Goal: Navigation & Orientation: Understand site structure

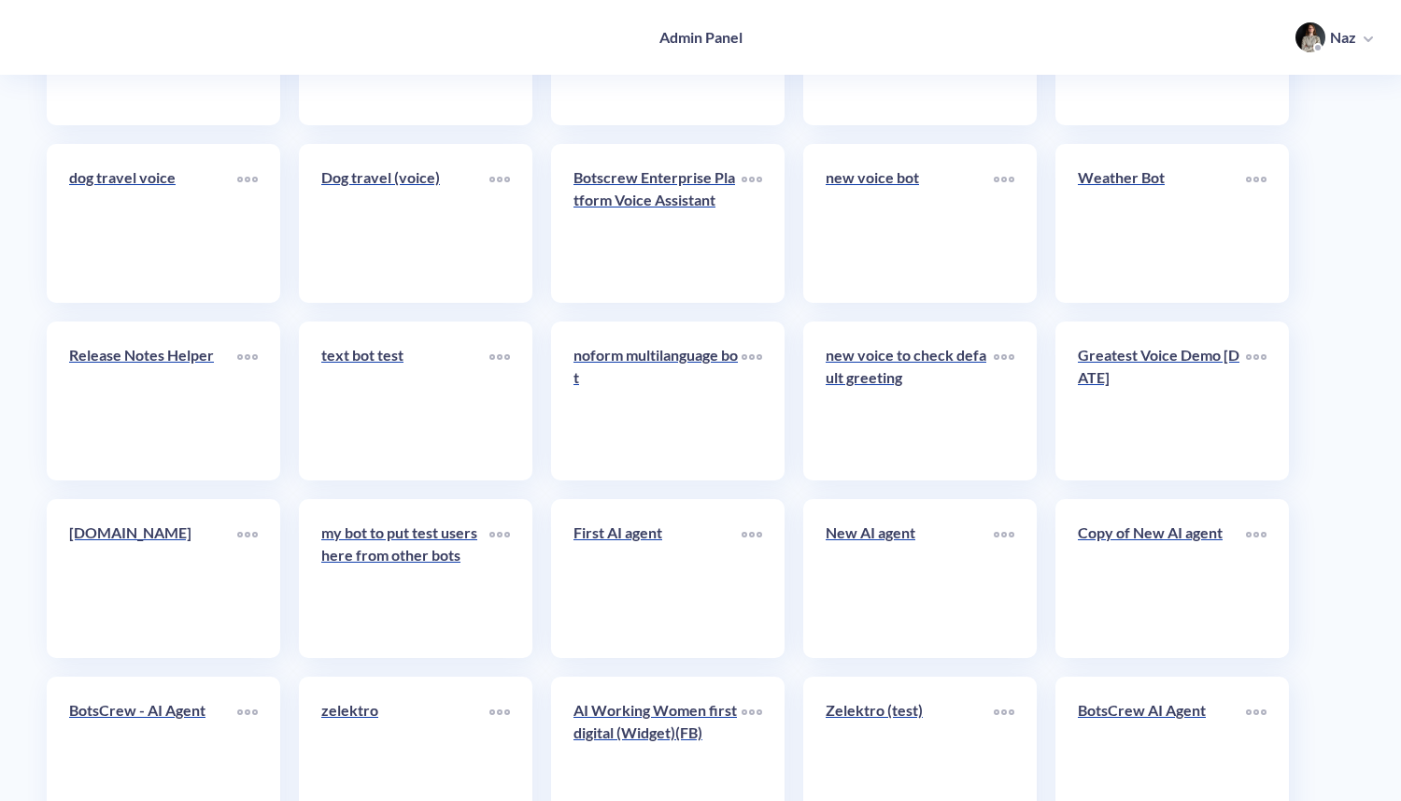
scroll to position [7595, 0]
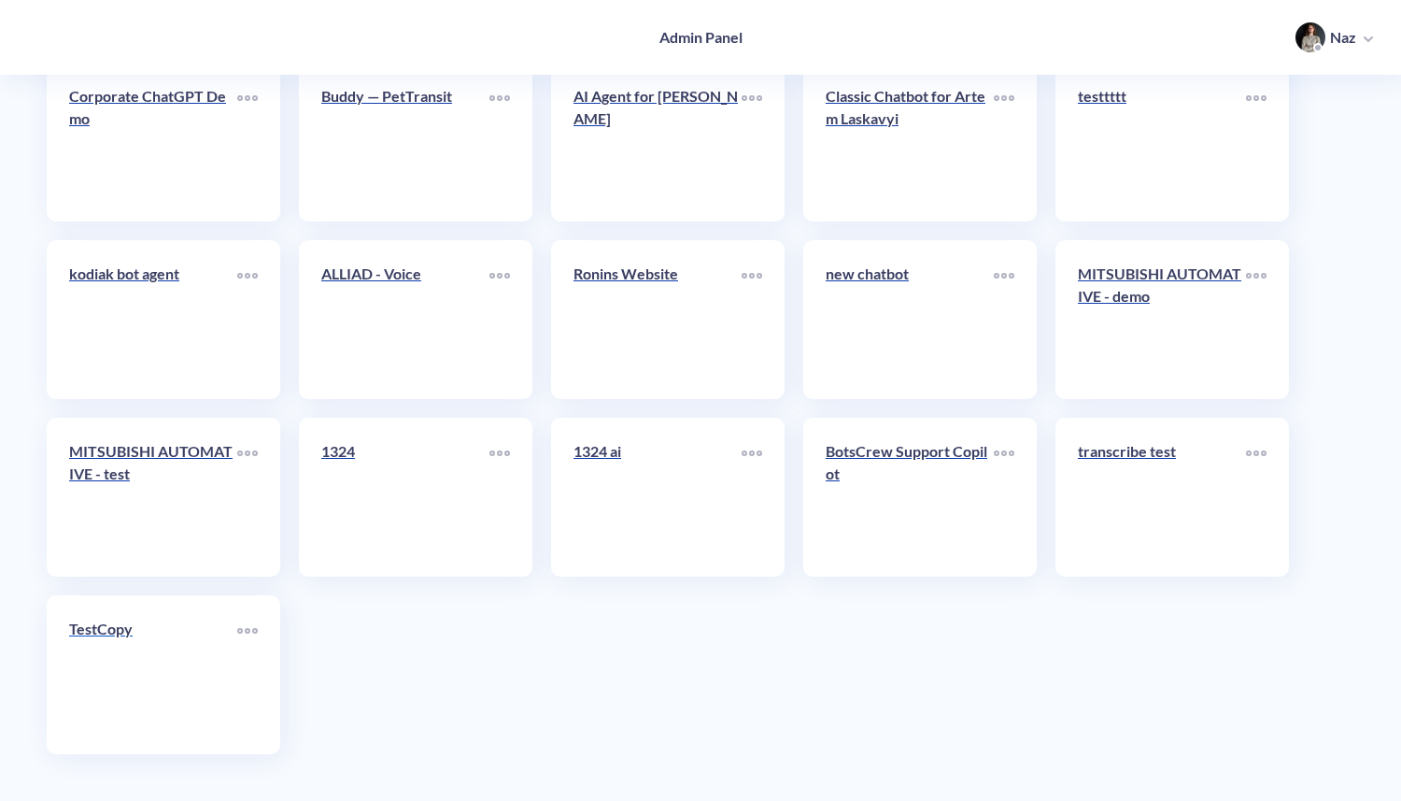
click at [170, 689] on link "TestCopy" at bounding box center [153, 675] width 168 height 114
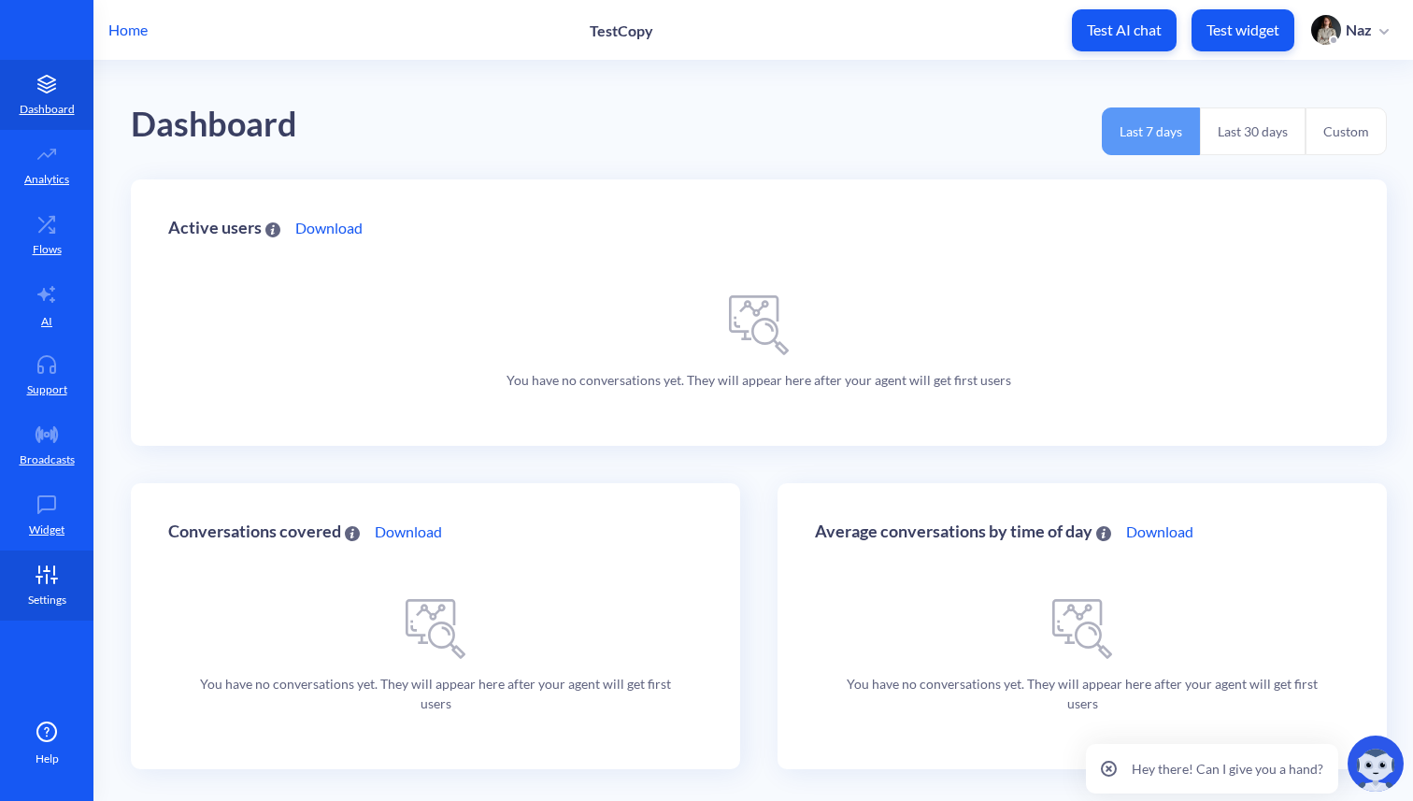
click at [68, 574] on link "Settings" at bounding box center [46, 585] width 93 height 70
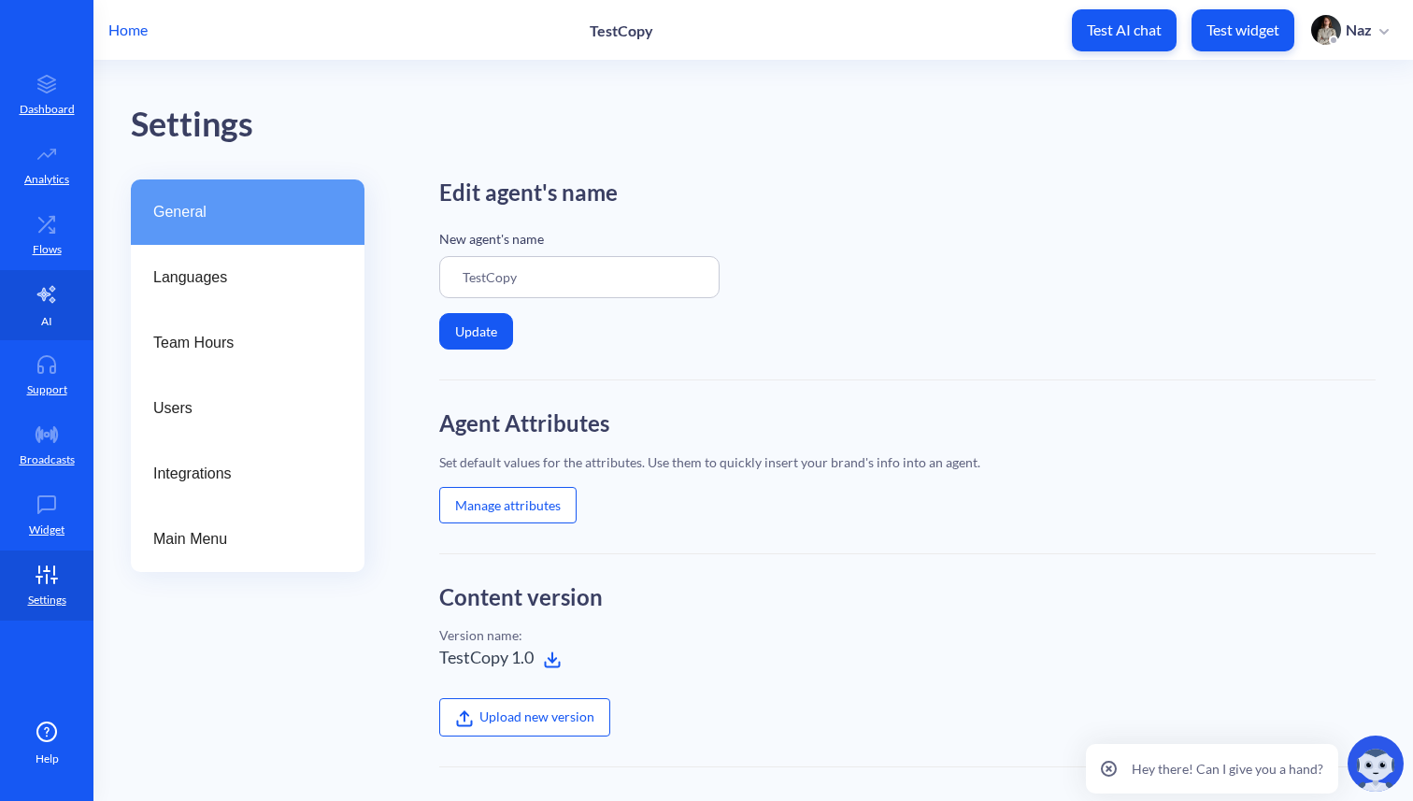
click at [65, 305] on link "AI" at bounding box center [46, 305] width 93 height 70
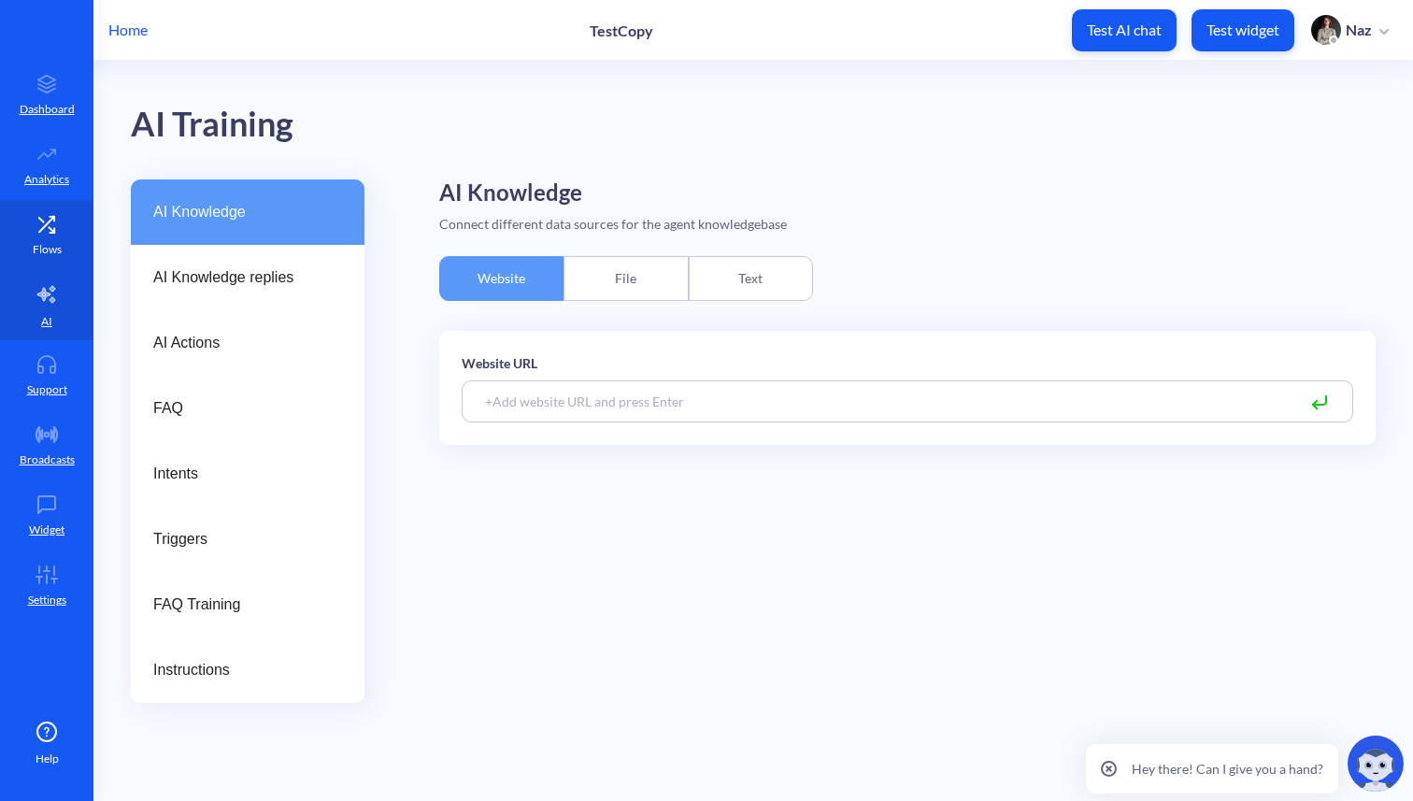
click at [56, 256] on p "Flows" at bounding box center [47, 249] width 29 height 17
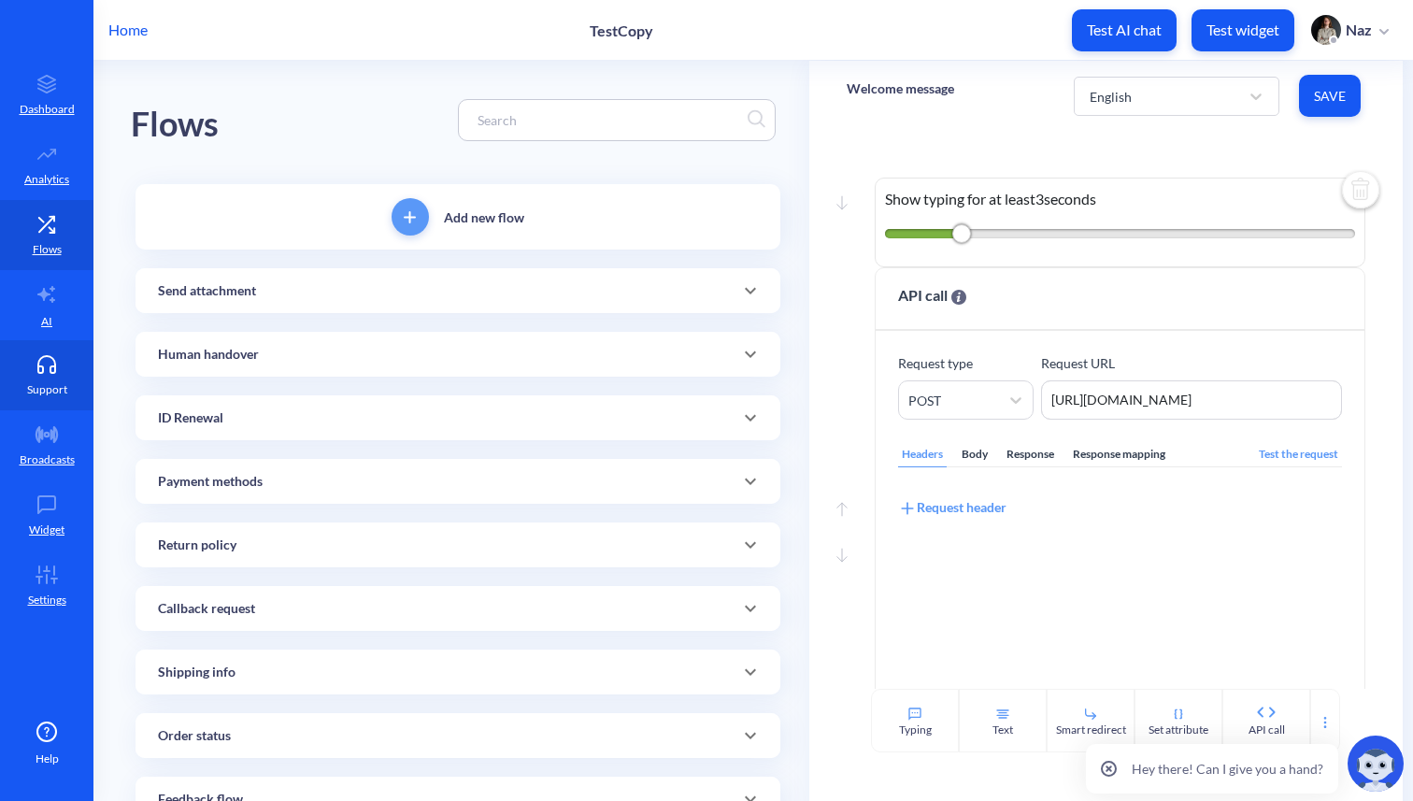
click at [40, 340] on link "Support" at bounding box center [46, 375] width 93 height 70
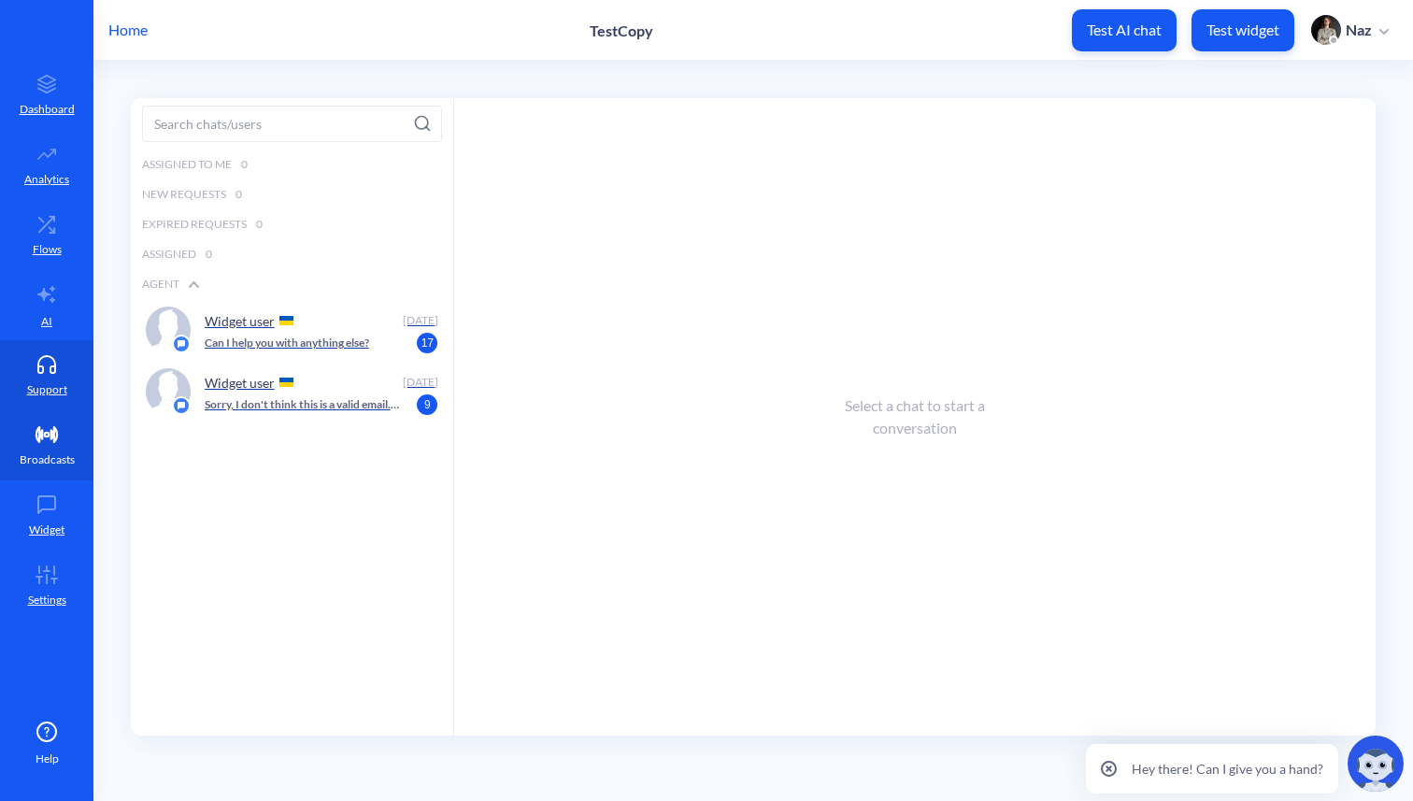
click at [33, 444] on link "Broadcasts" at bounding box center [46, 445] width 93 height 70
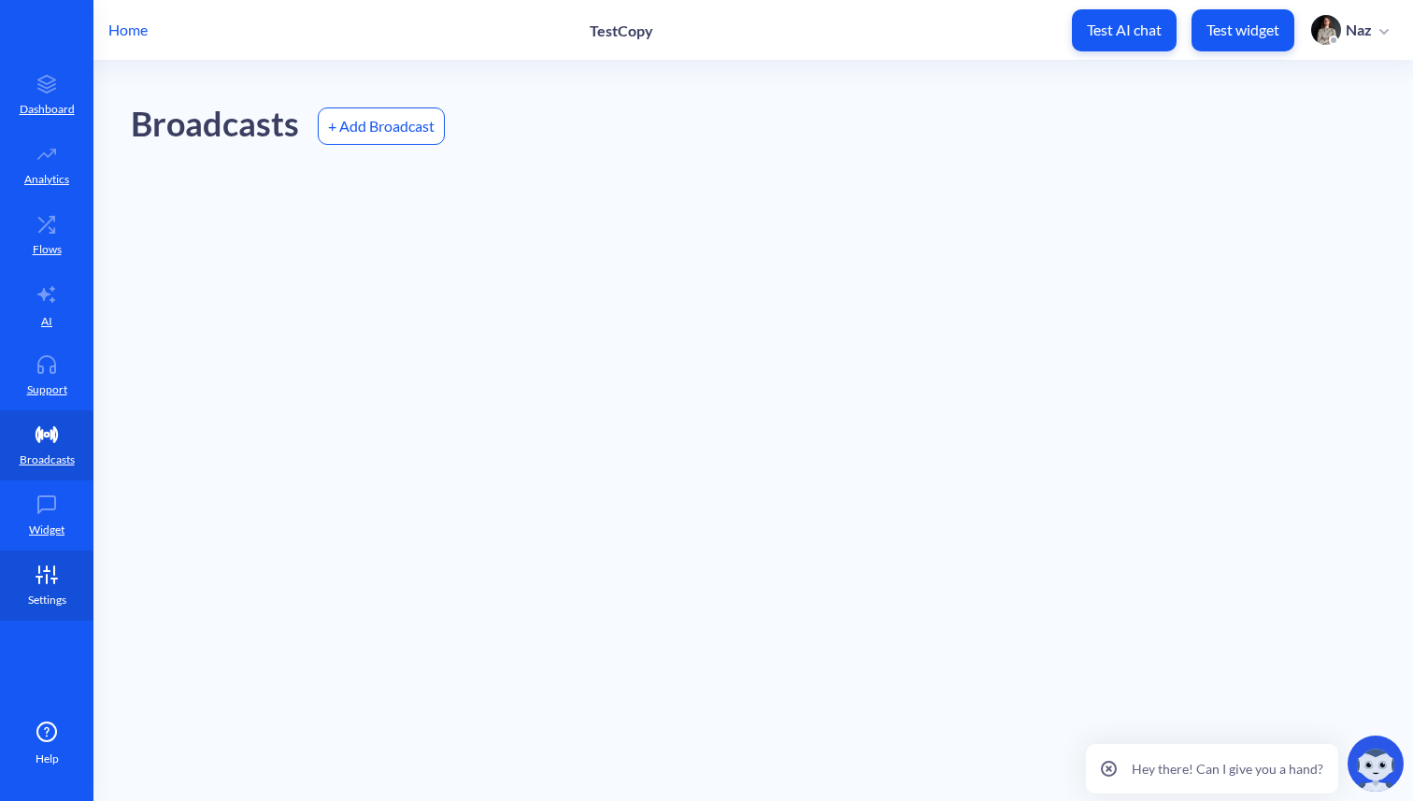
click at [22, 552] on link "Settings" at bounding box center [46, 585] width 93 height 70
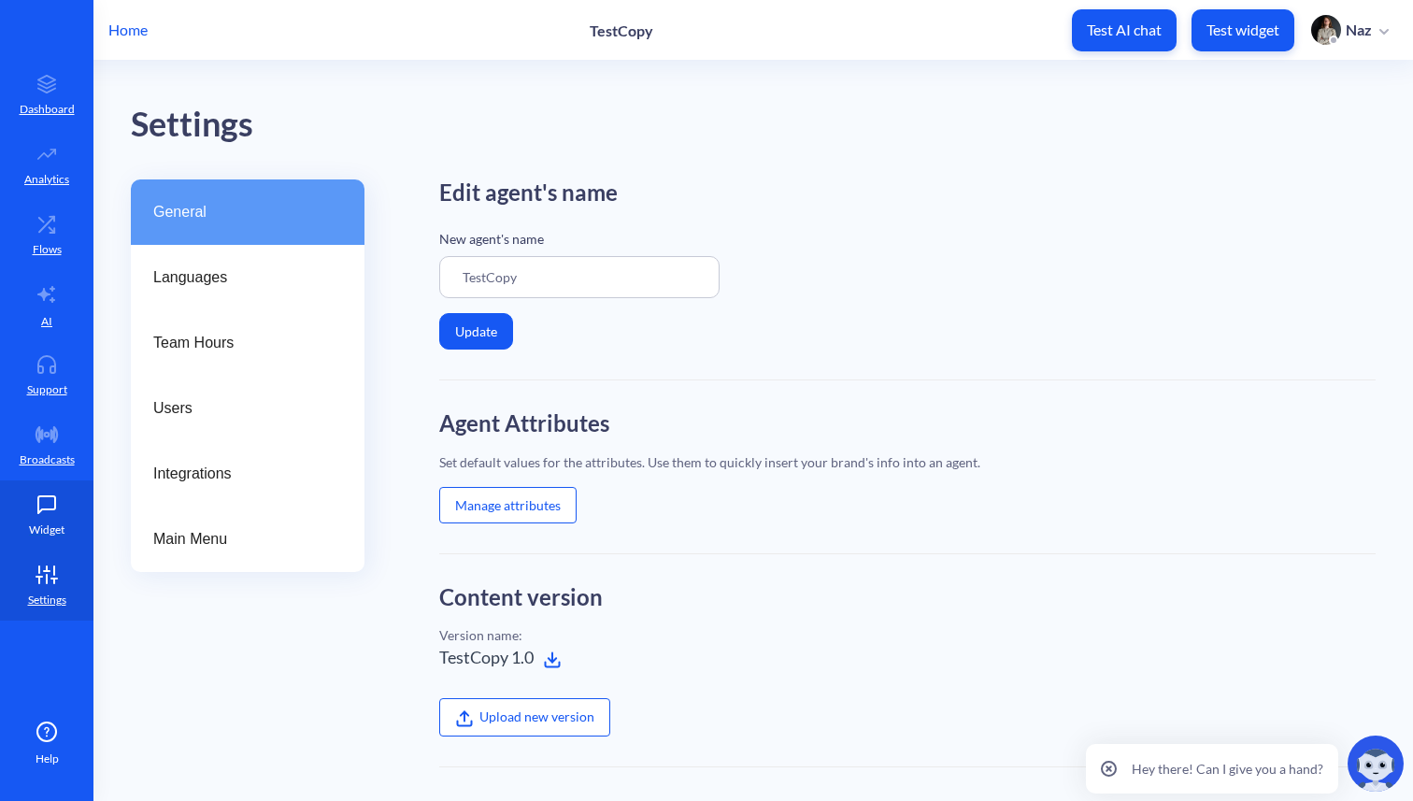
click at [42, 517] on link "Widget" at bounding box center [46, 515] width 93 height 70
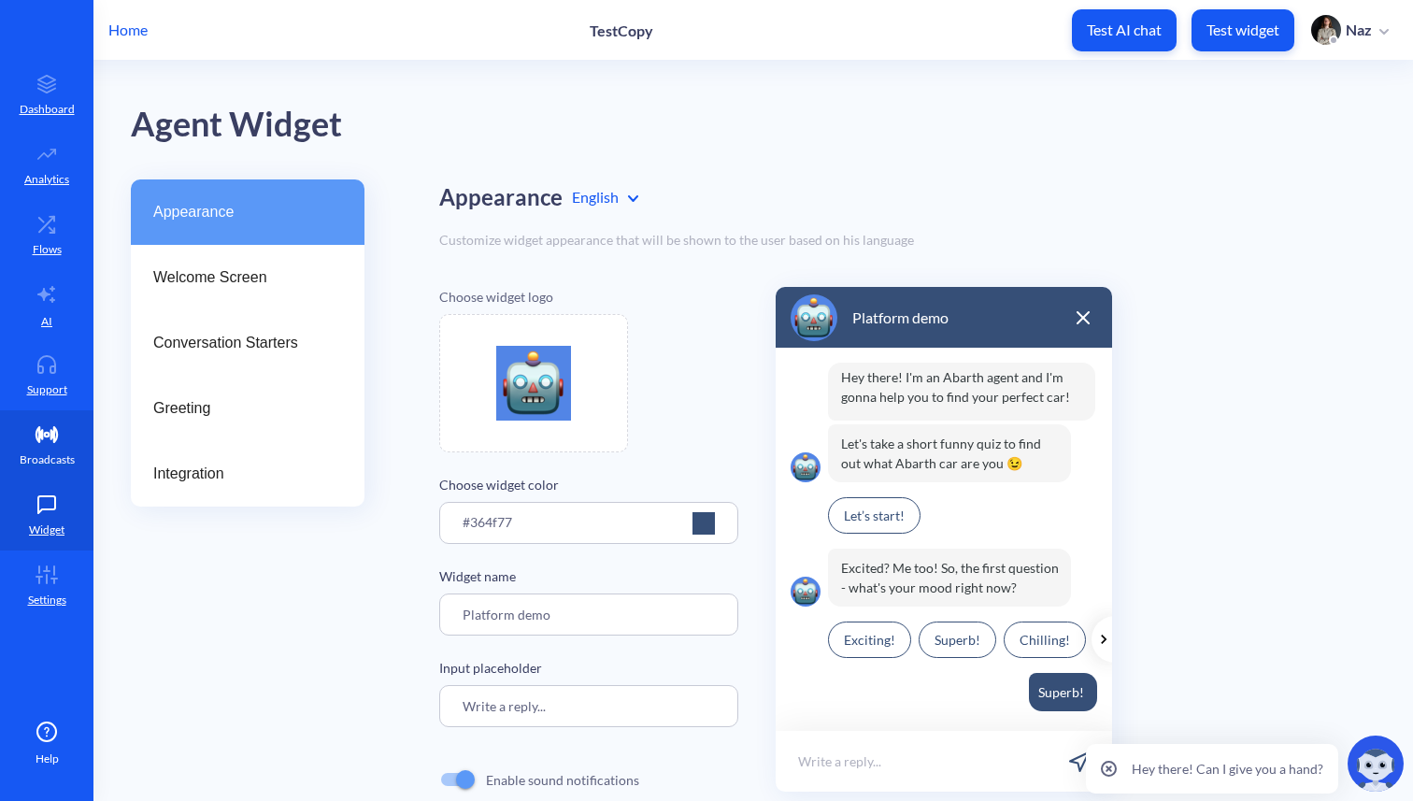
click at [65, 466] on p "Broadcasts" at bounding box center [47, 459] width 55 height 17
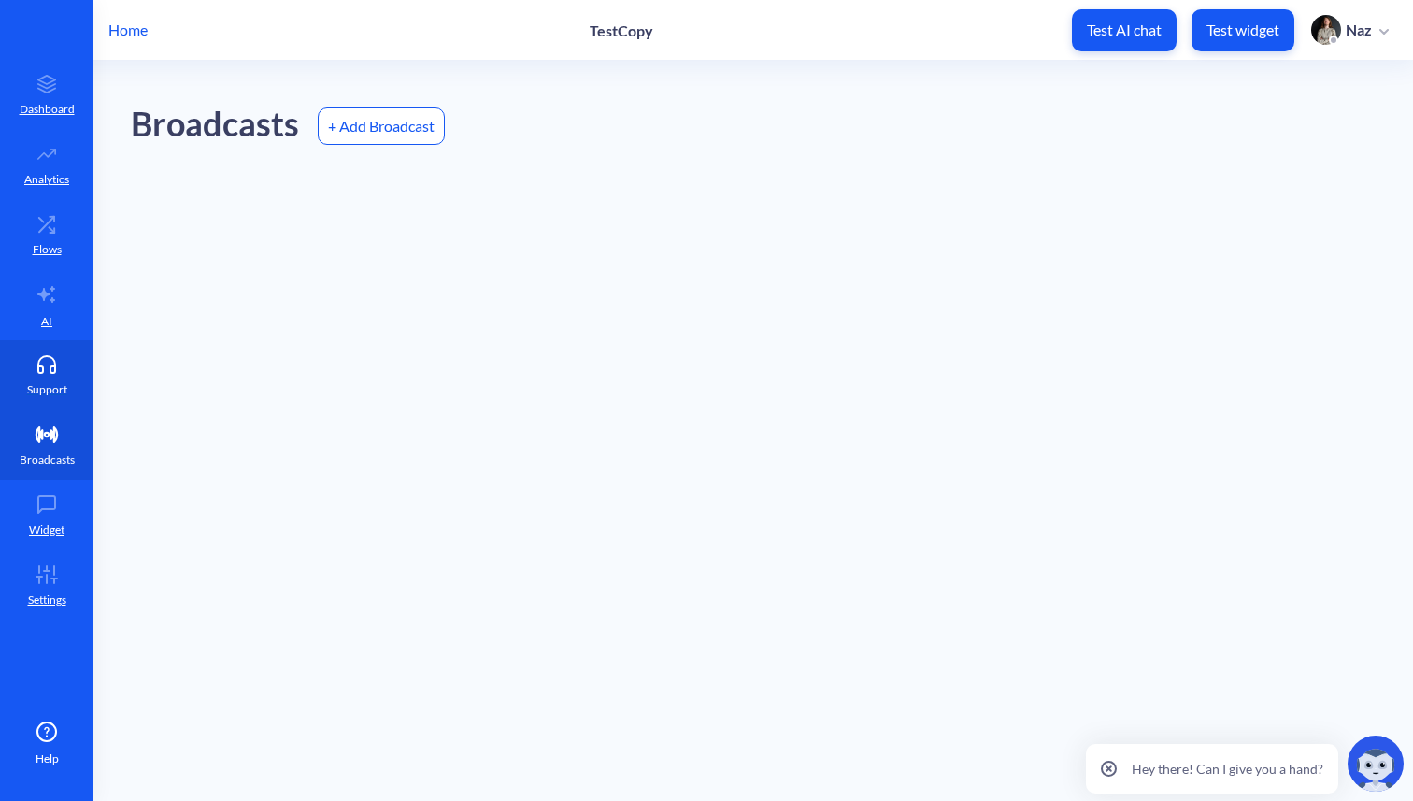
click at [64, 373] on icon at bounding box center [46, 364] width 37 height 19
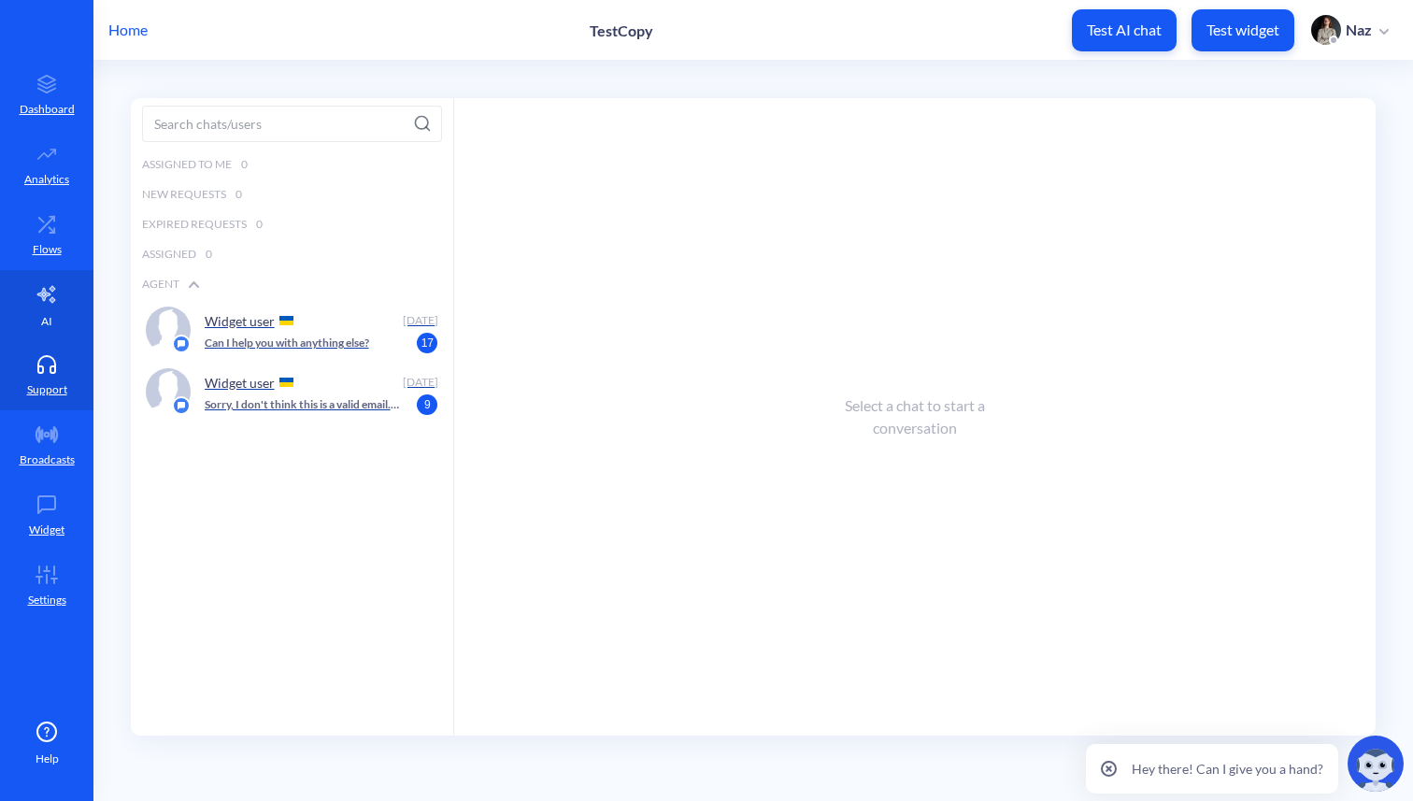
click at [60, 313] on link "AI" at bounding box center [46, 305] width 93 height 70
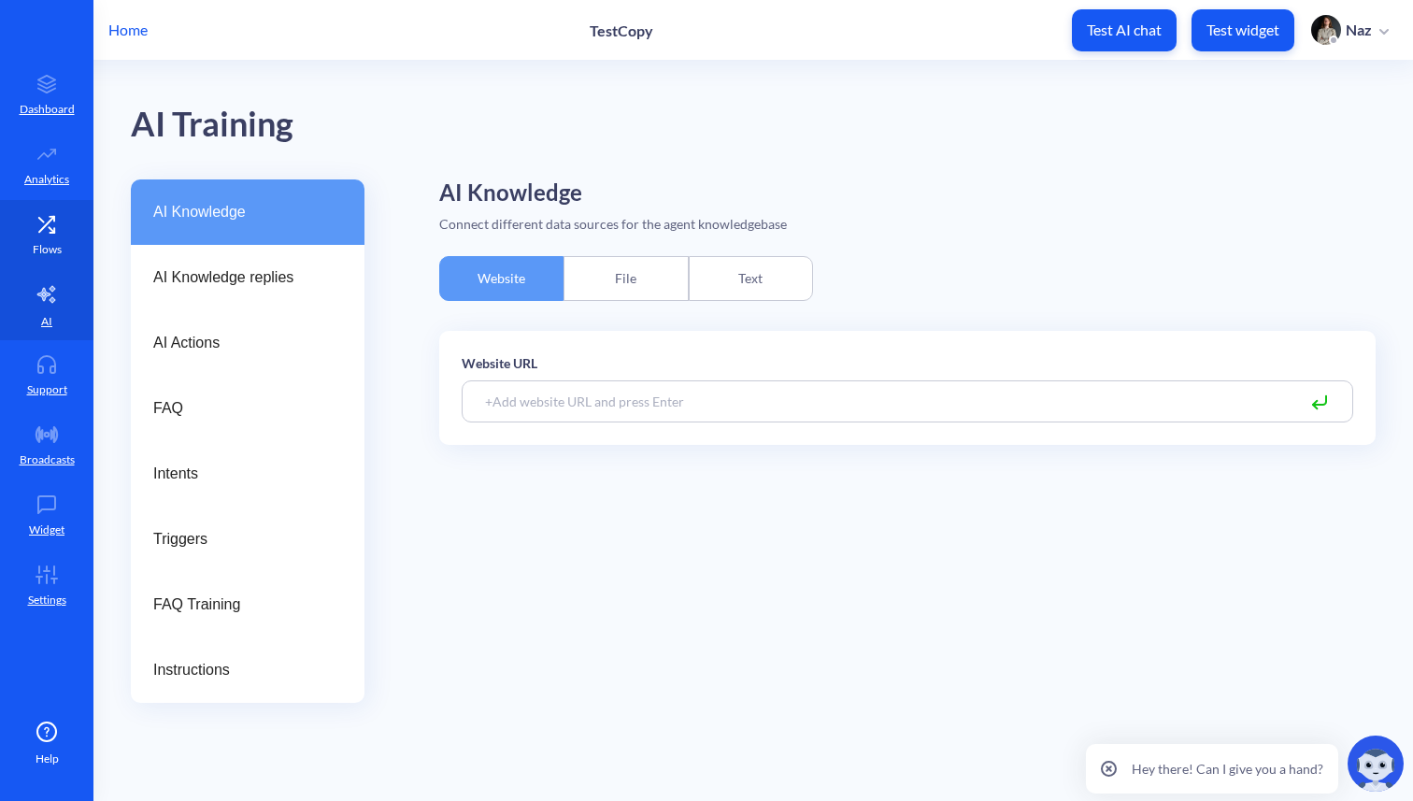
click at [64, 233] on icon at bounding box center [46, 224] width 37 height 19
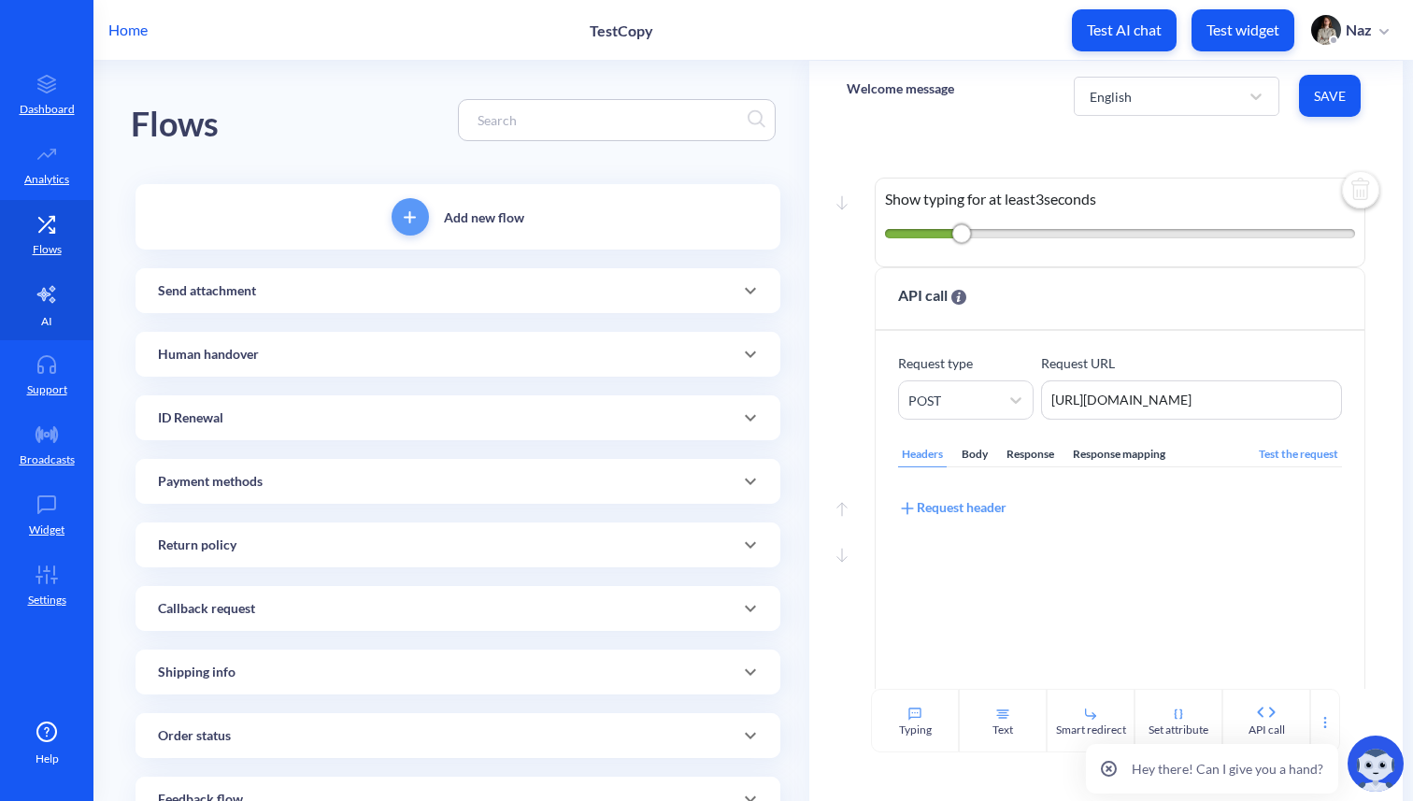
click at [35, 335] on link "AI" at bounding box center [46, 305] width 93 height 70
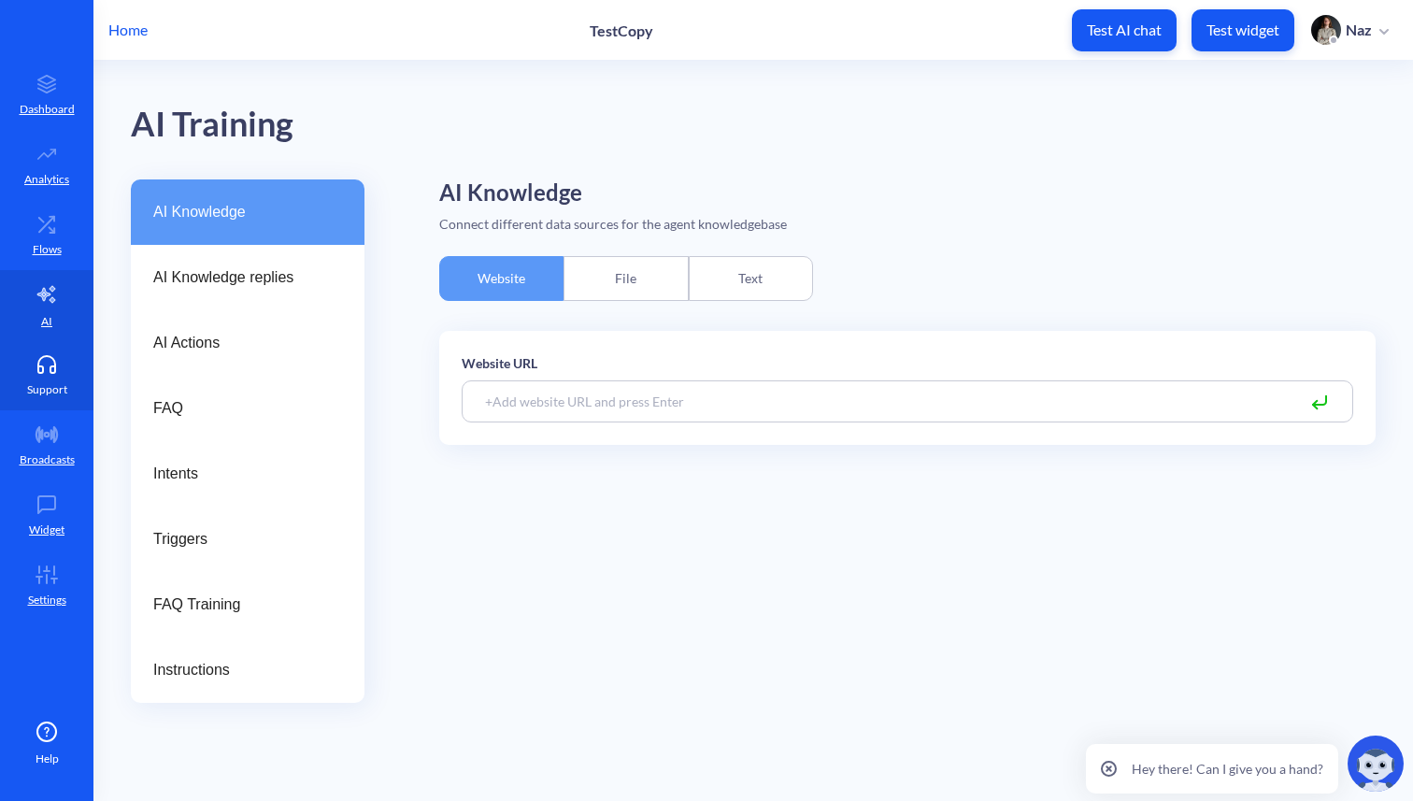
click at [46, 374] on link "Support" at bounding box center [46, 375] width 93 height 70
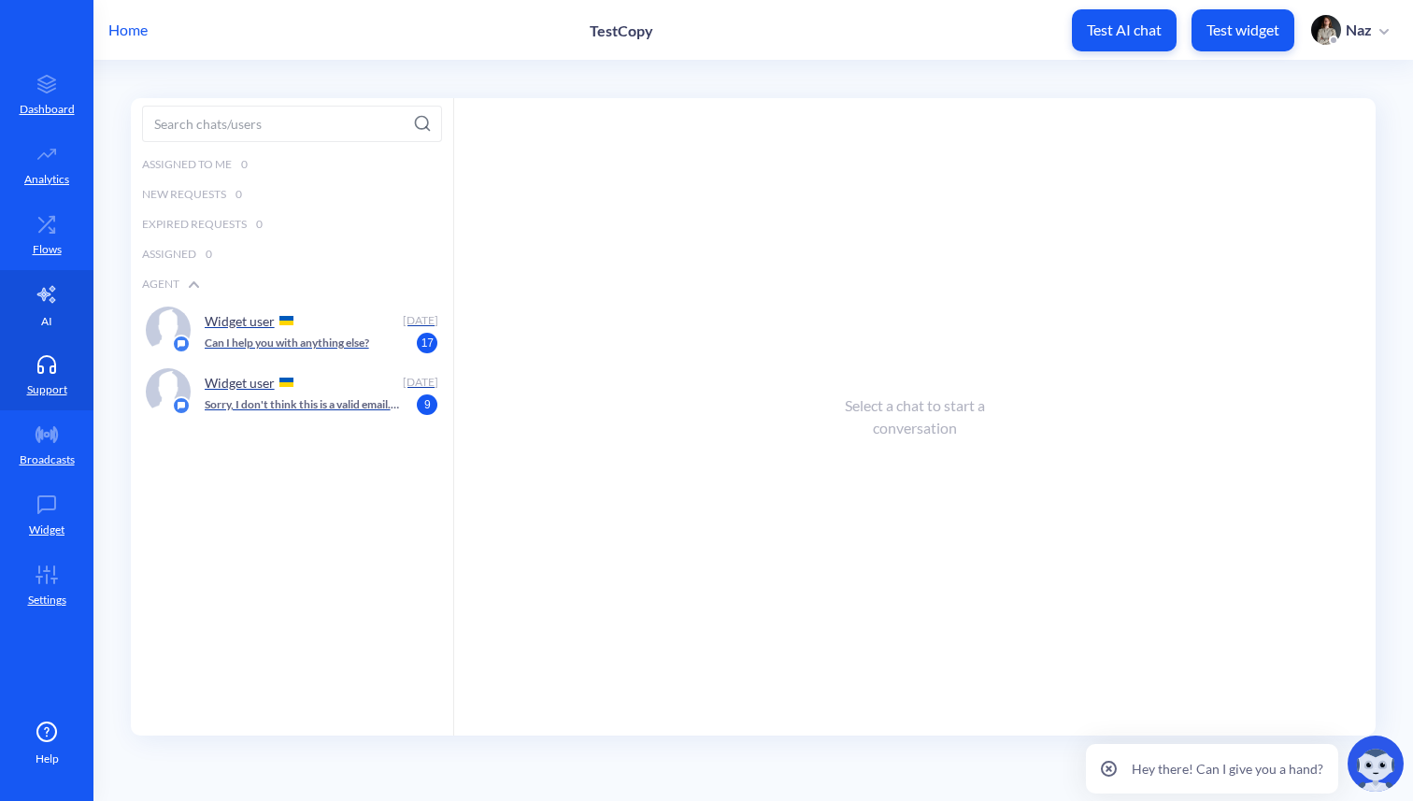
click at [51, 307] on link "AI" at bounding box center [46, 305] width 93 height 70
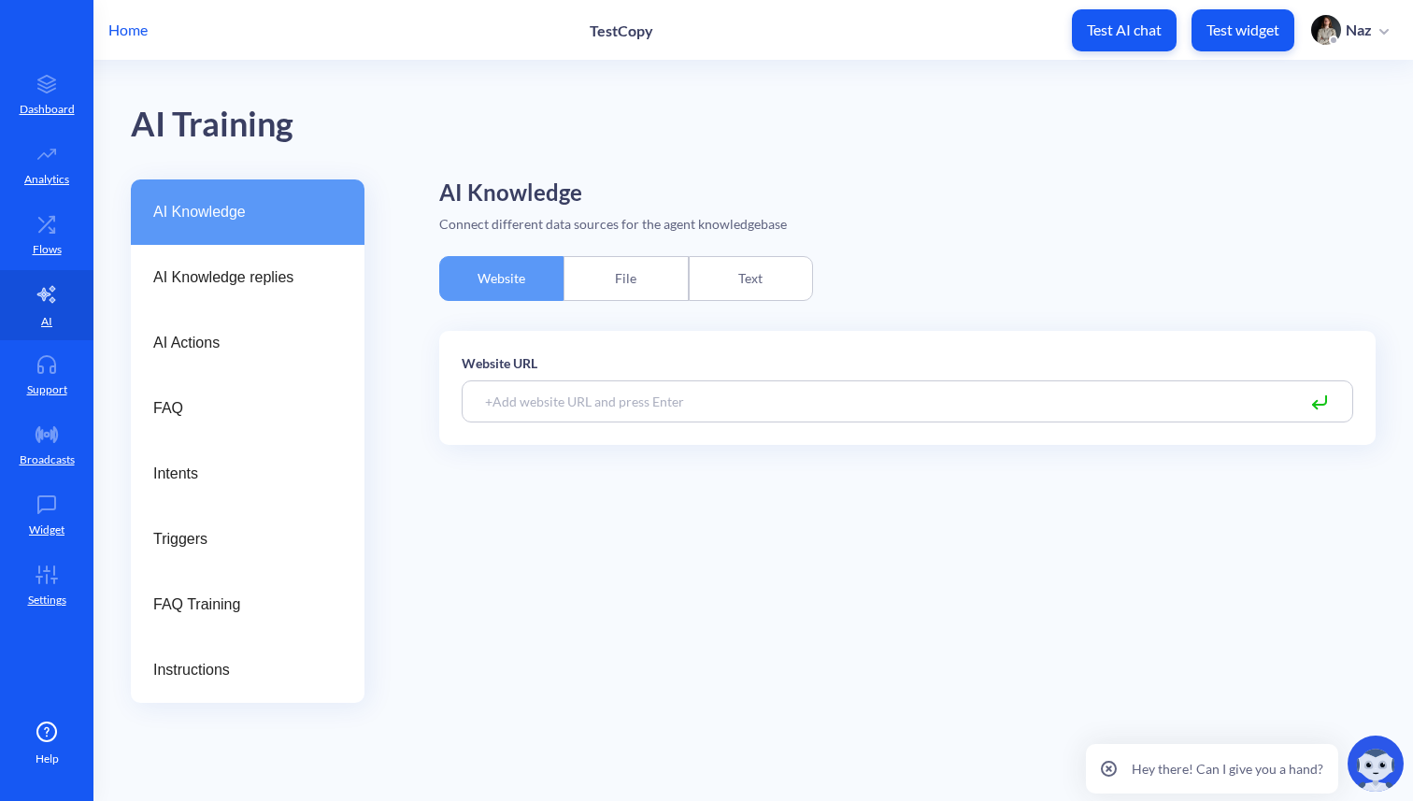
click at [447, 152] on div "AI Training" at bounding box center [753, 120] width 1244 height 119
click at [78, 105] on link "Dashboard" at bounding box center [46, 95] width 93 height 70
